Goal: Navigation & Orientation: Find specific page/section

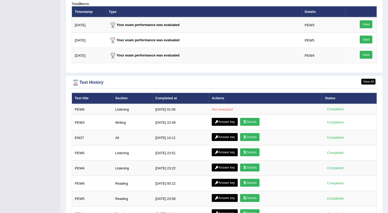
scroll to position [688, 0]
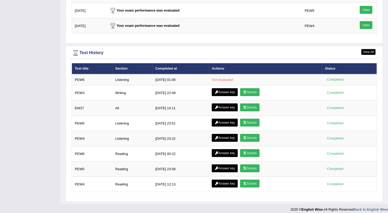
click at [186, 91] on td "[DATE] 22:49" at bounding box center [180, 92] width 56 height 15
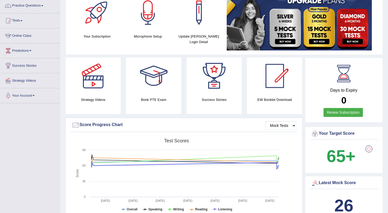
scroll to position [0, 0]
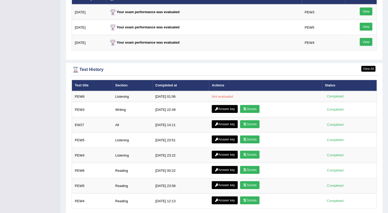
scroll to position [671, 0]
